Goal: Navigation & Orientation: Find specific page/section

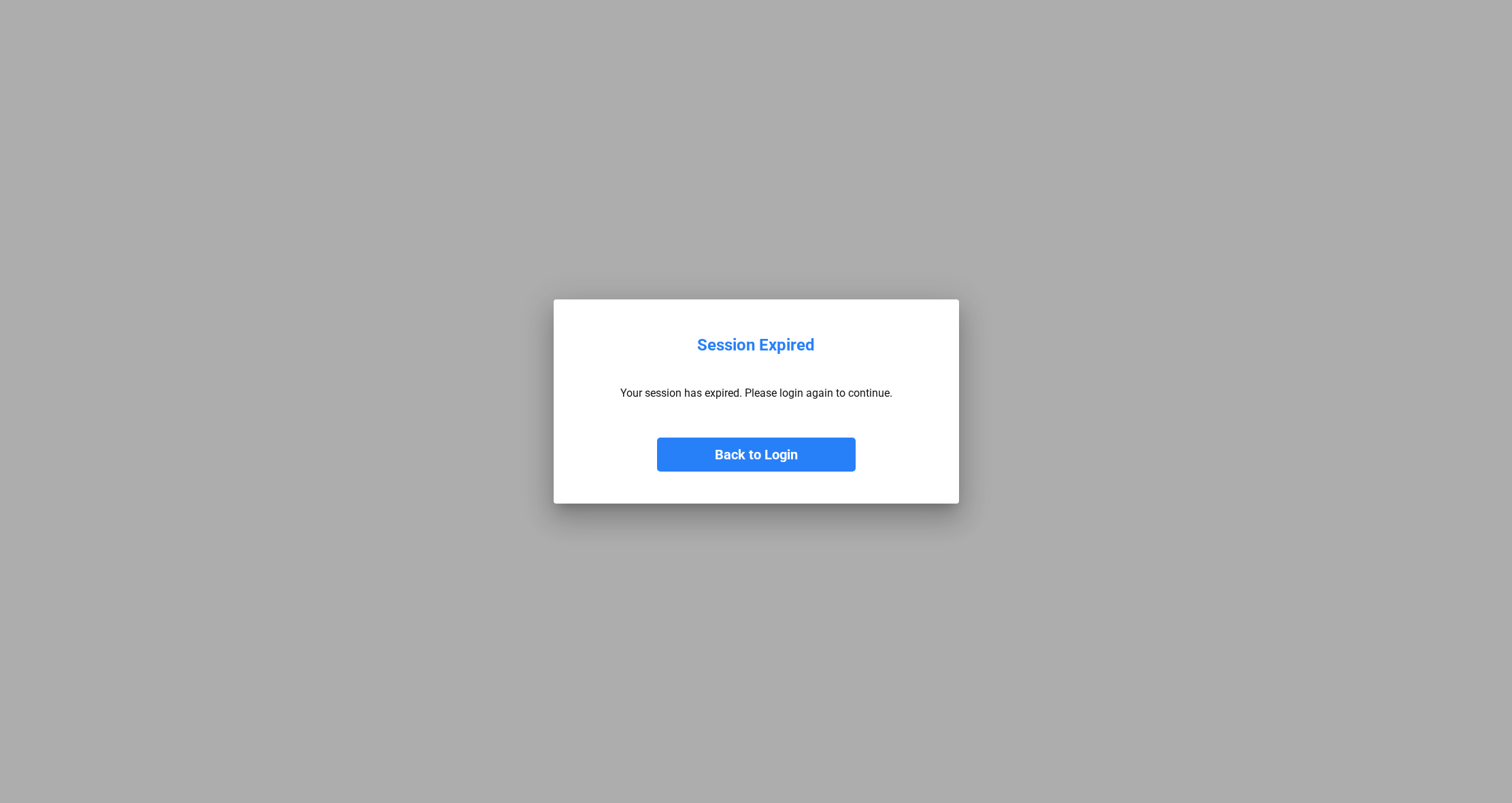
click at [704, 455] on button "Back to Login" at bounding box center [757, 454] width 199 height 34
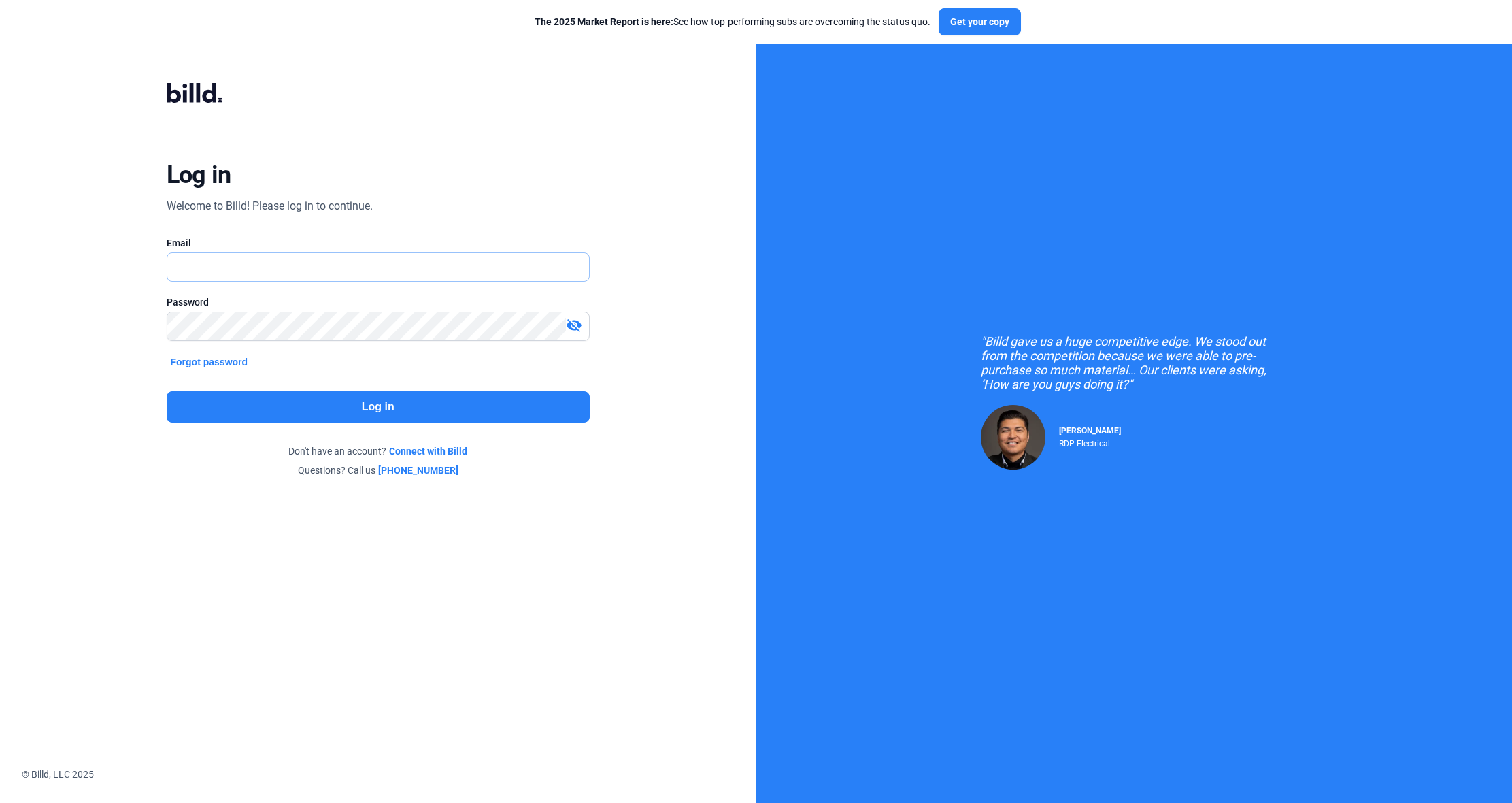
type input "[PERSON_NAME][EMAIL_ADDRESS][DOMAIN_NAME]"
drag, startPoint x: 412, startPoint y: 425, endPoint x: 407, endPoint y: 414, distance: 12.1
click at [412, 425] on div "Log in Welcome to Billd! Please log in to continue. Email matthew@clairconcrete…" at bounding box center [378, 280] width 544 height 454
click at [406, 413] on button "Log in" at bounding box center [378, 406] width 423 height 32
